Goal: Transaction & Acquisition: Subscribe to service/newsletter

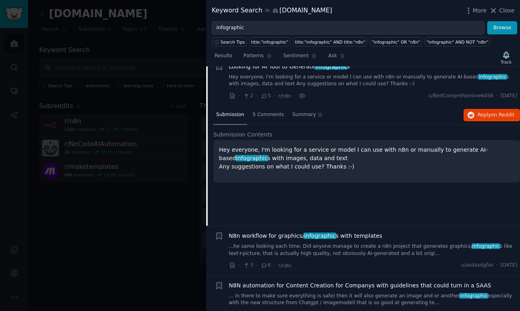
scroll to position [122, 0]
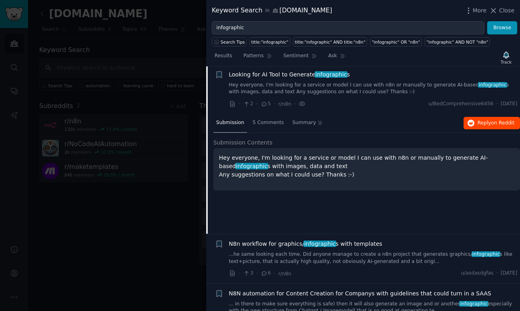
click at [473, 123] on button "Reply on Reddit" at bounding box center [491, 123] width 56 height 13
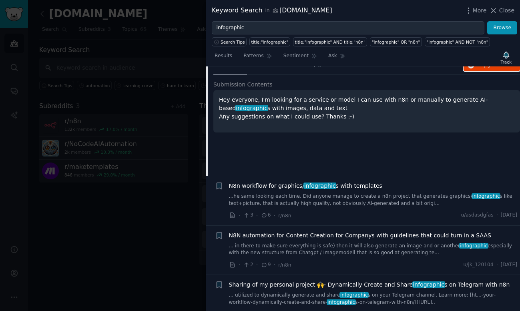
scroll to position [193, 0]
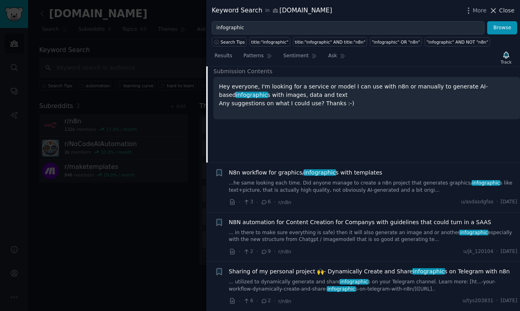
click at [503, 10] on span "Close" at bounding box center [506, 10] width 15 height 8
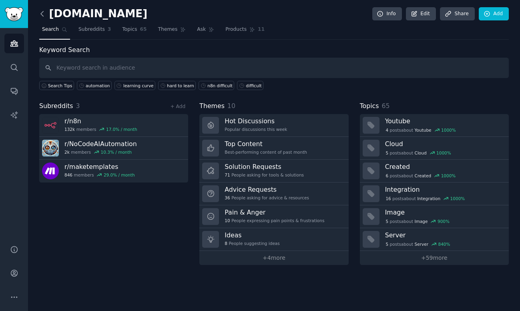
click at [42, 16] on icon at bounding box center [42, 14] width 8 height 8
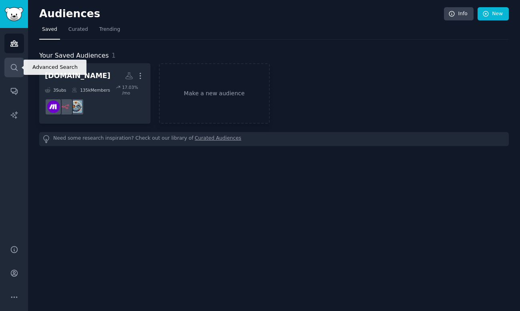
click at [18, 64] on link "Search" at bounding box center [14, 68] width 20 height 20
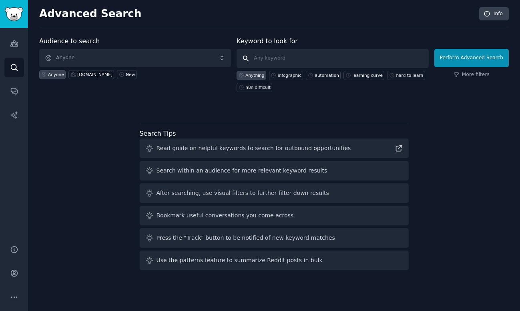
click at [271, 56] on input "text" at bounding box center [333, 58] width 192 height 19
click at [285, 75] on div "infographic" at bounding box center [290, 75] width 24 height 6
type input "infographic"
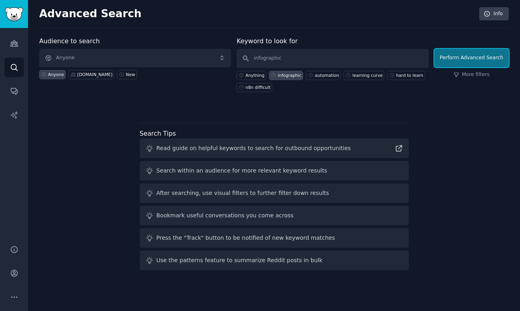
click at [483, 60] on button "Perform Advanced Search" at bounding box center [471, 58] width 74 height 18
click at [450, 61] on button "Perform Advanced Search" at bounding box center [471, 58] width 74 height 18
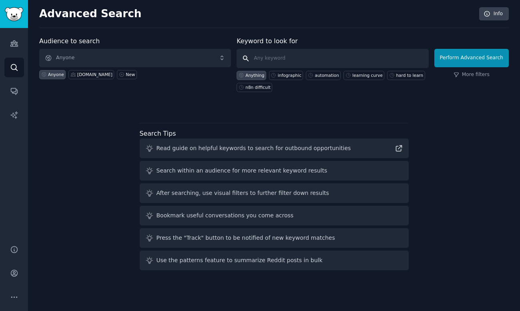
click at [295, 65] on input "text" at bounding box center [333, 58] width 192 height 19
click at [291, 74] on div "infographic" at bounding box center [290, 75] width 24 height 6
type input "infographic"
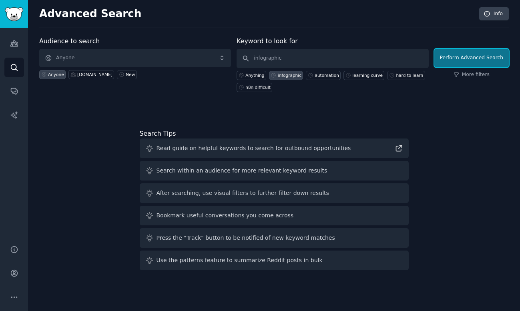
click at [447, 56] on button "Perform Advanced Search" at bounding box center [471, 58] width 74 height 18
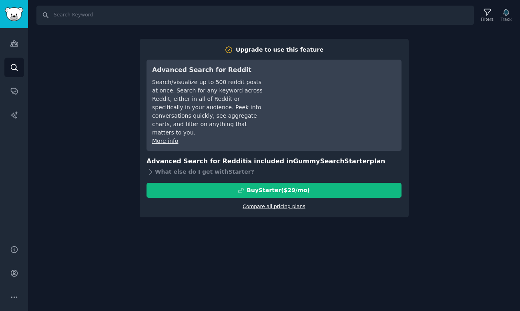
click at [287, 204] on link "Compare all pricing plans" at bounding box center [274, 207] width 62 height 6
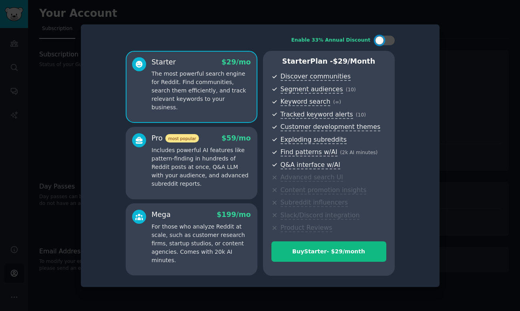
click at [475, 146] on div at bounding box center [260, 155] width 520 height 311
